Goal: Information Seeking & Learning: Learn about a topic

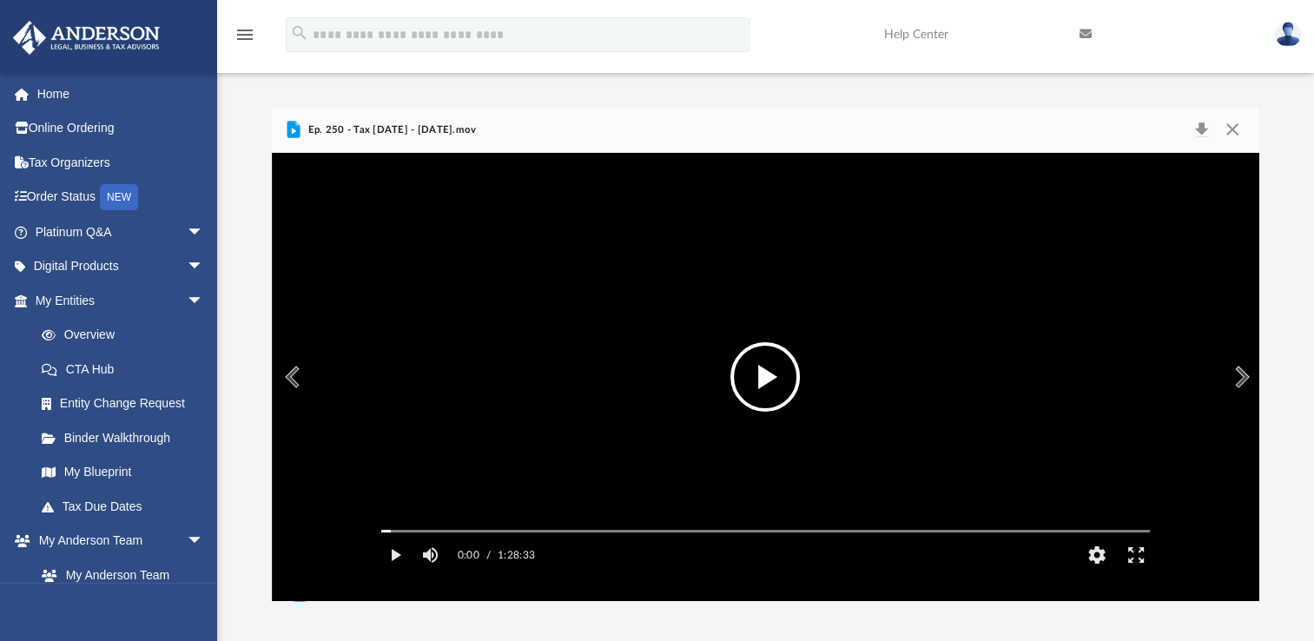
scroll to position [381, 972]
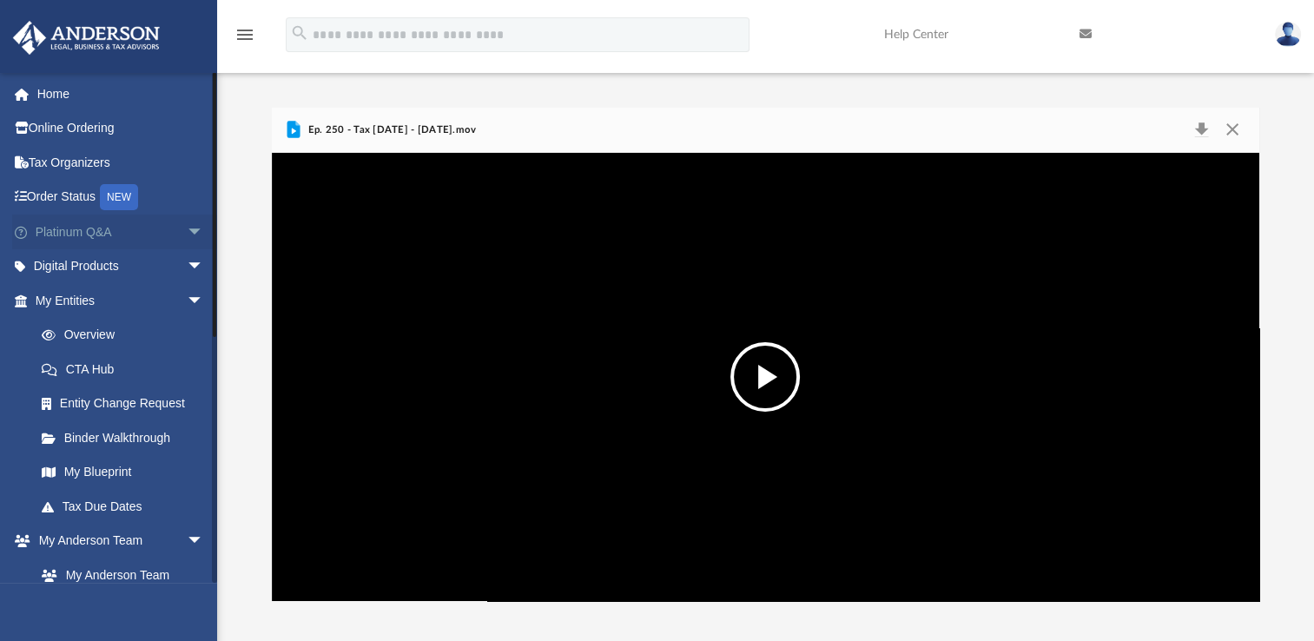
click at [187, 234] on span "arrow_drop_down" at bounding box center [204, 232] width 35 height 36
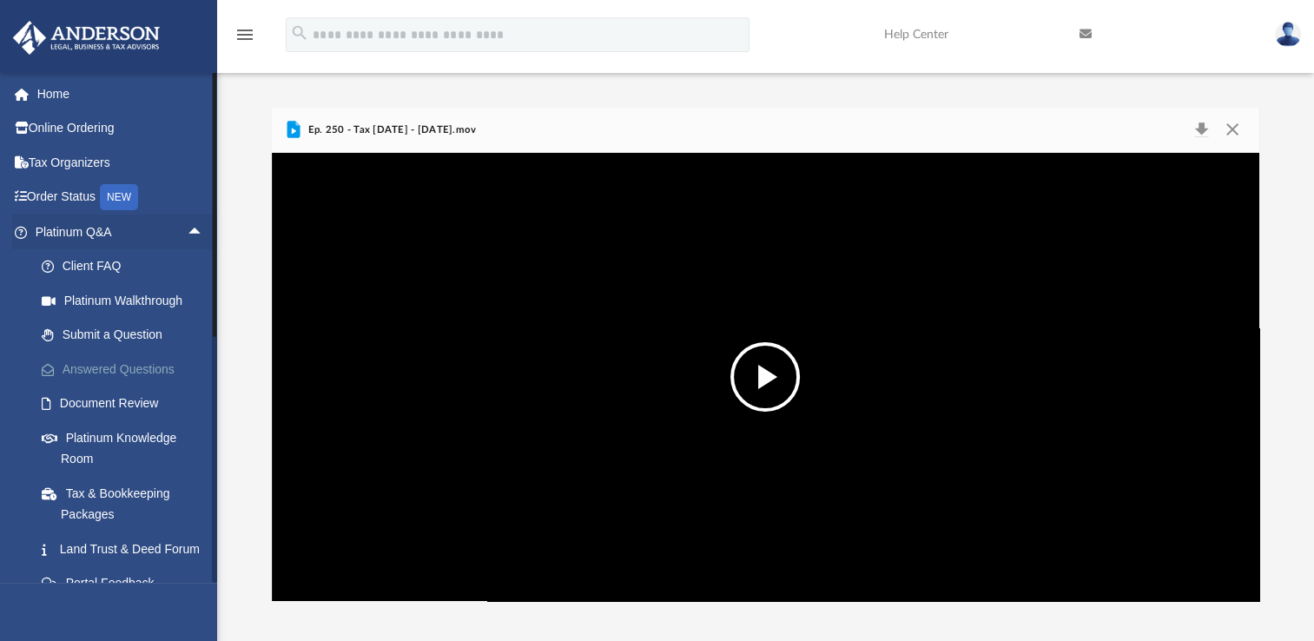
click at [108, 367] on link "Answered Questions" at bounding box center [127, 369] width 206 height 35
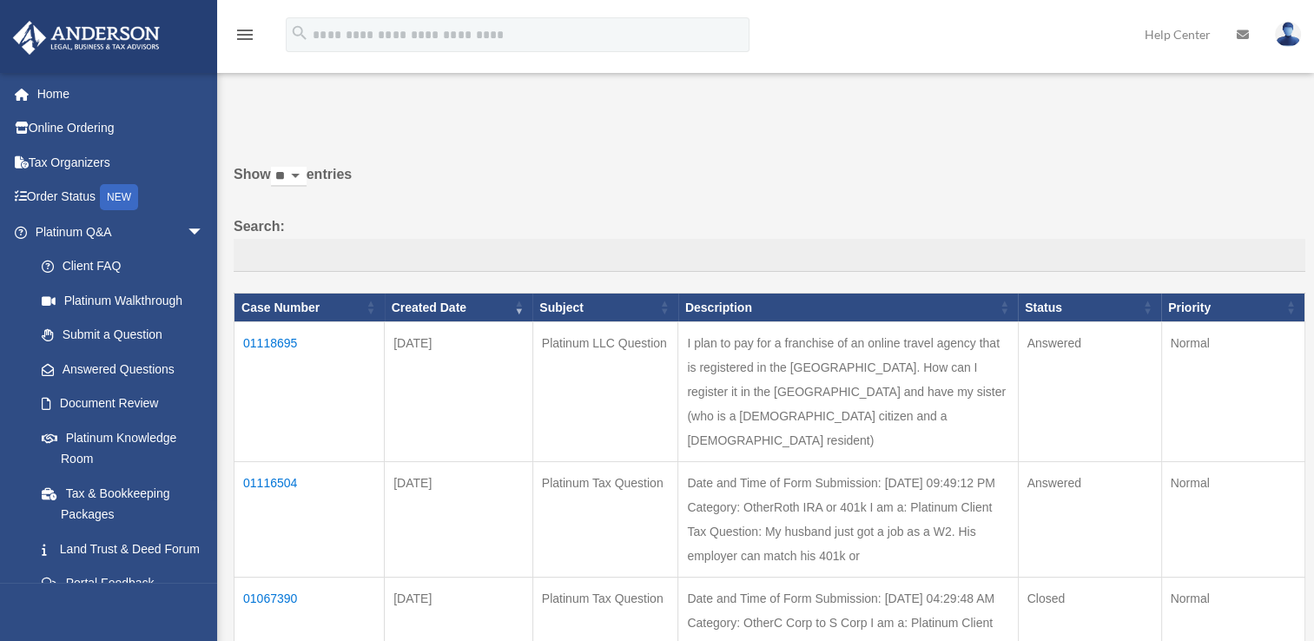
click at [273, 577] on td "01067390" at bounding box center [309, 634] width 150 height 115
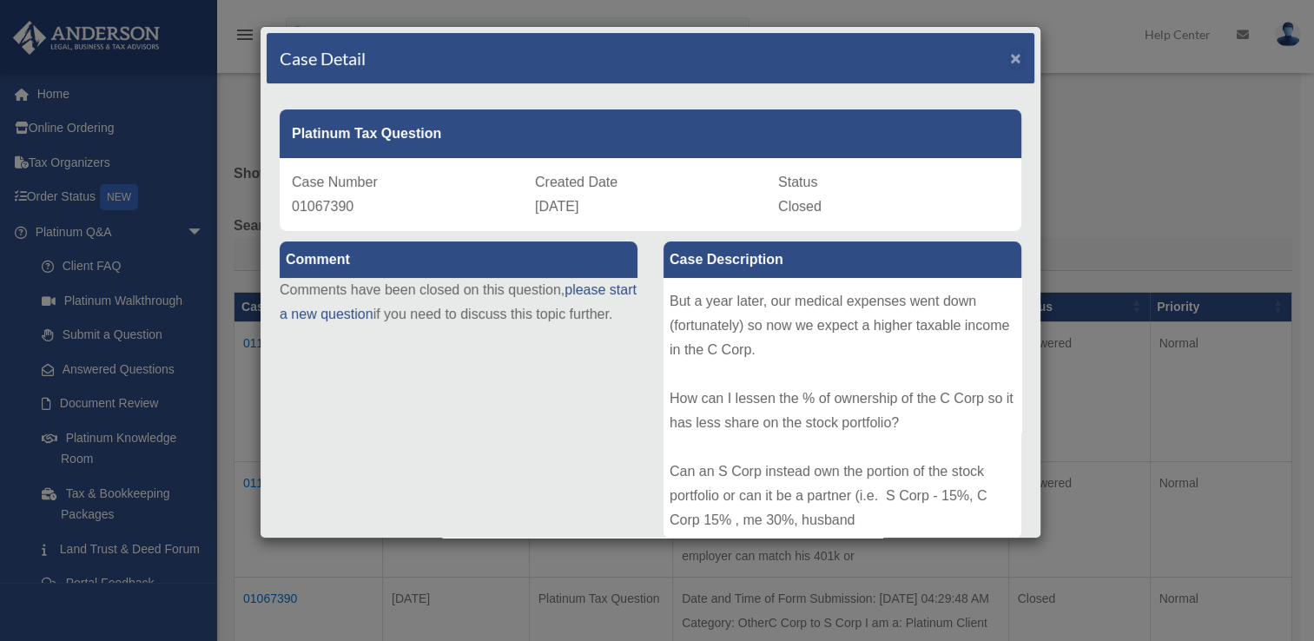
click at [1010, 57] on span "×" at bounding box center [1015, 58] width 11 height 20
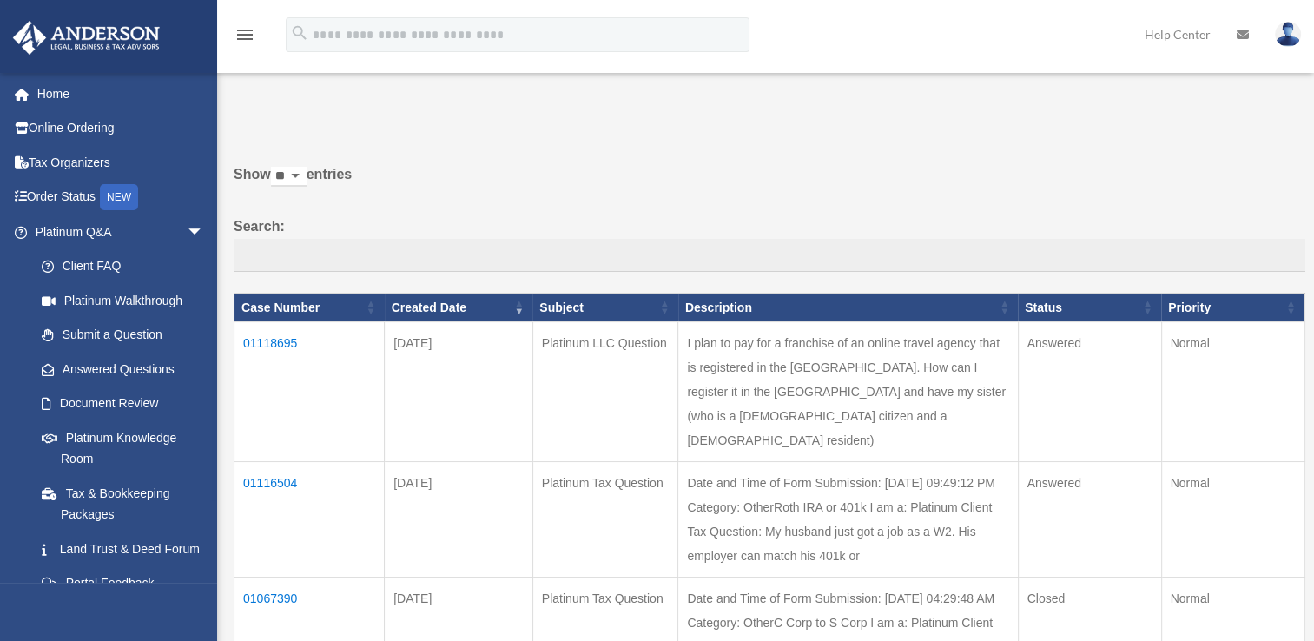
click at [282, 342] on td "01118695" at bounding box center [309, 392] width 150 height 140
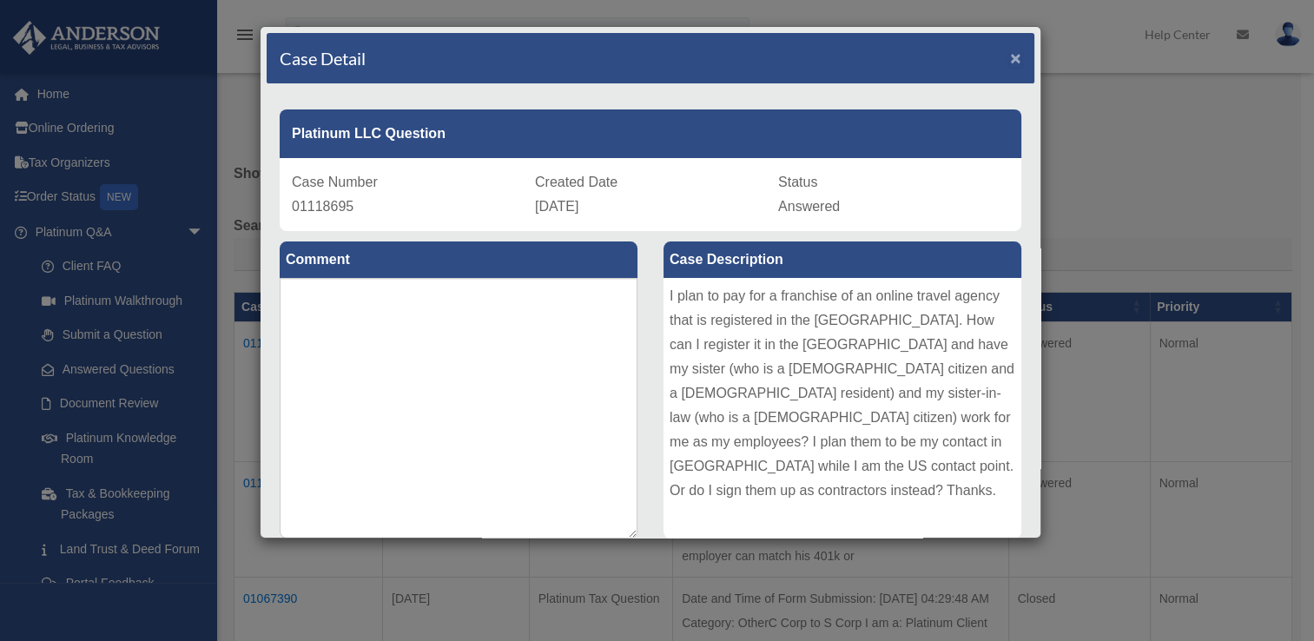
click at [1010, 54] on span "×" at bounding box center [1015, 58] width 11 height 20
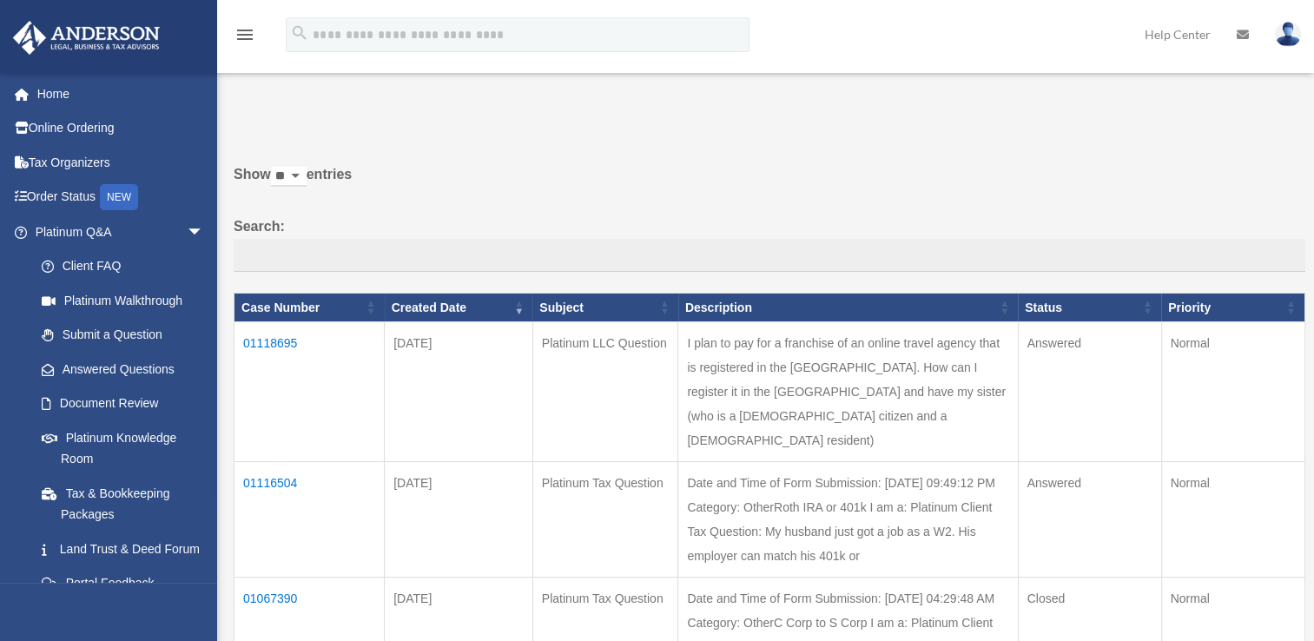
click at [271, 462] on td "01116504" at bounding box center [309, 519] width 150 height 115
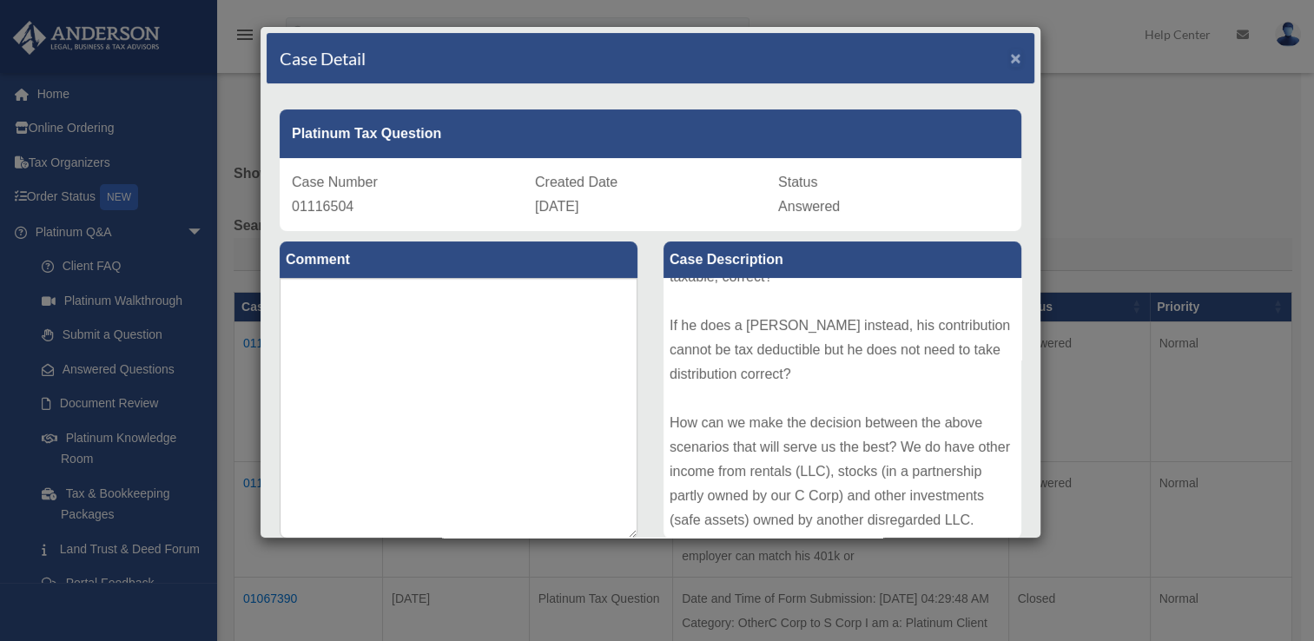
click at [1010, 58] on span "×" at bounding box center [1015, 58] width 11 height 20
